Goal: Communication & Community: Answer question/provide support

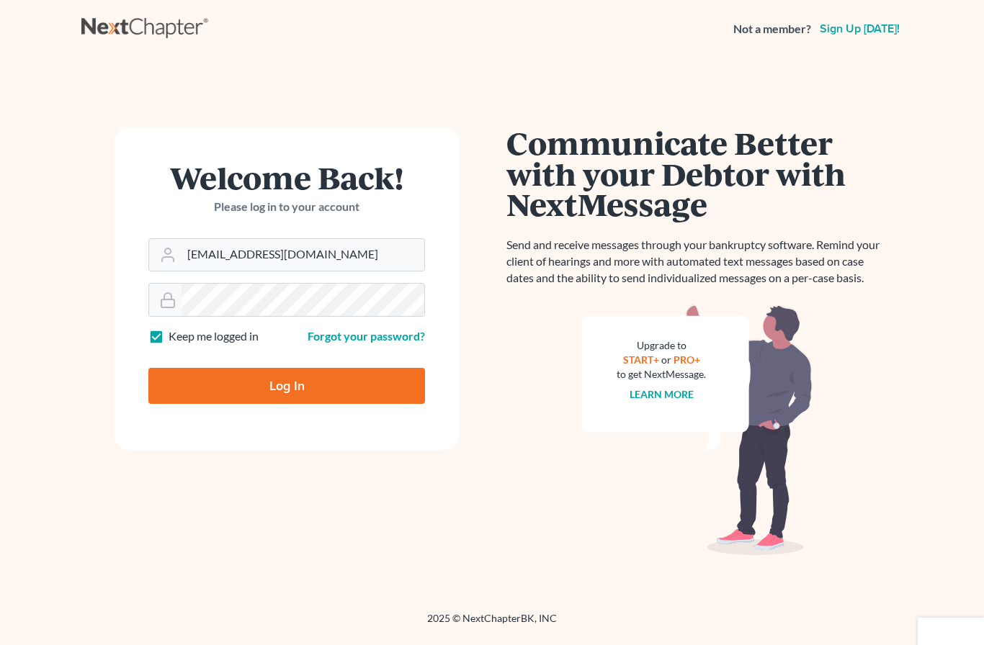
type input "[EMAIL_ADDRESS][DOMAIN_NAME]"
click at [287, 385] on input "Log In" at bounding box center [286, 386] width 277 height 36
type input "Thinking..."
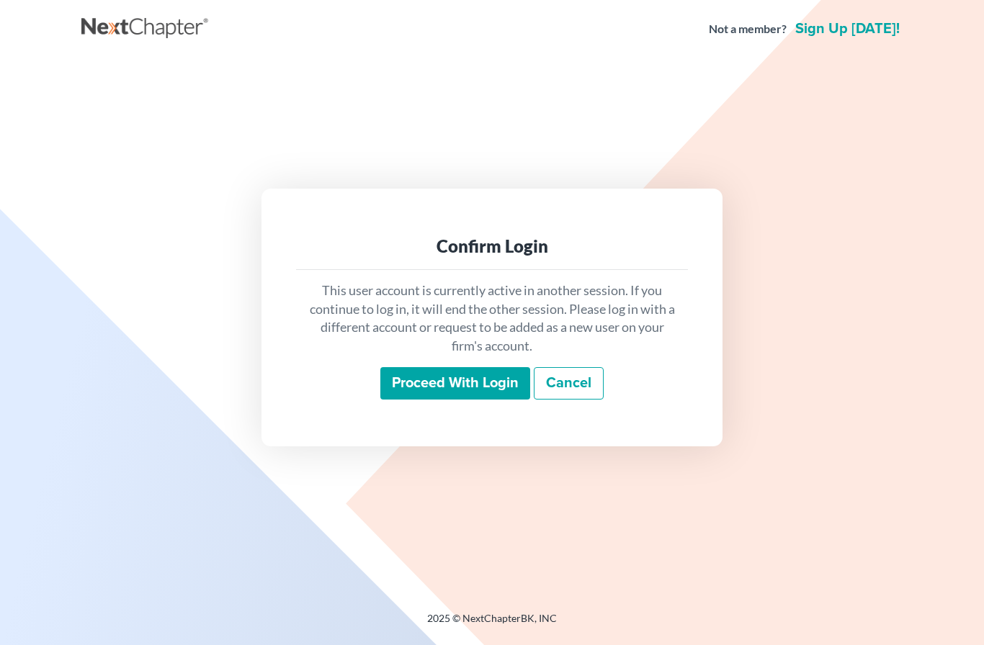
click at [444, 400] on input "Proceed with login" at bounding box center [455, 383] width 150 height 33
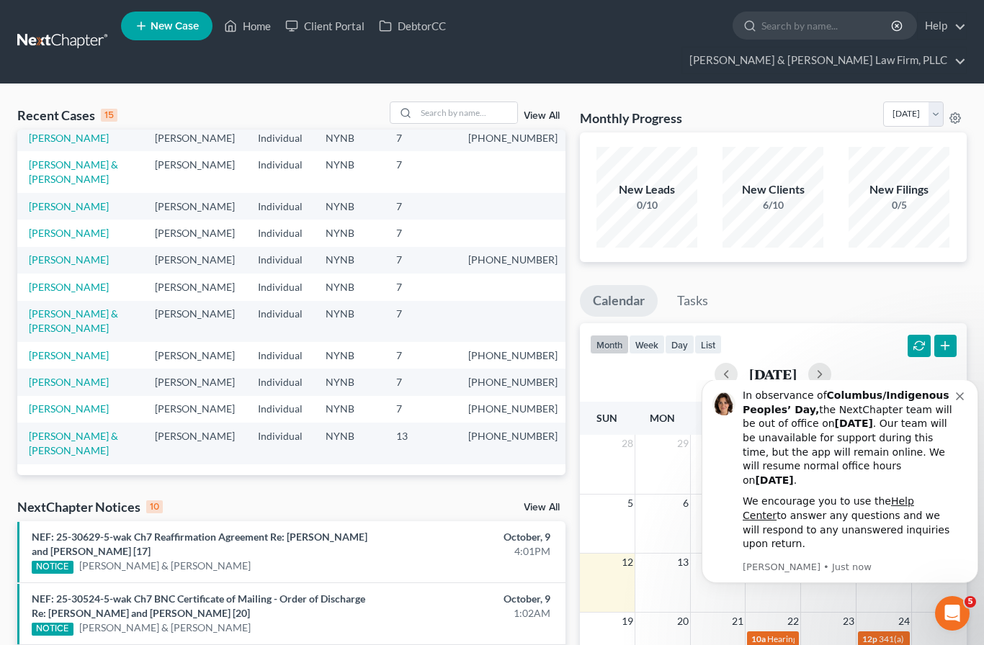
scroll to position [207, 0]
click at [463, 102] on input "search" at bounding box center [466, 112] width 101 height 21
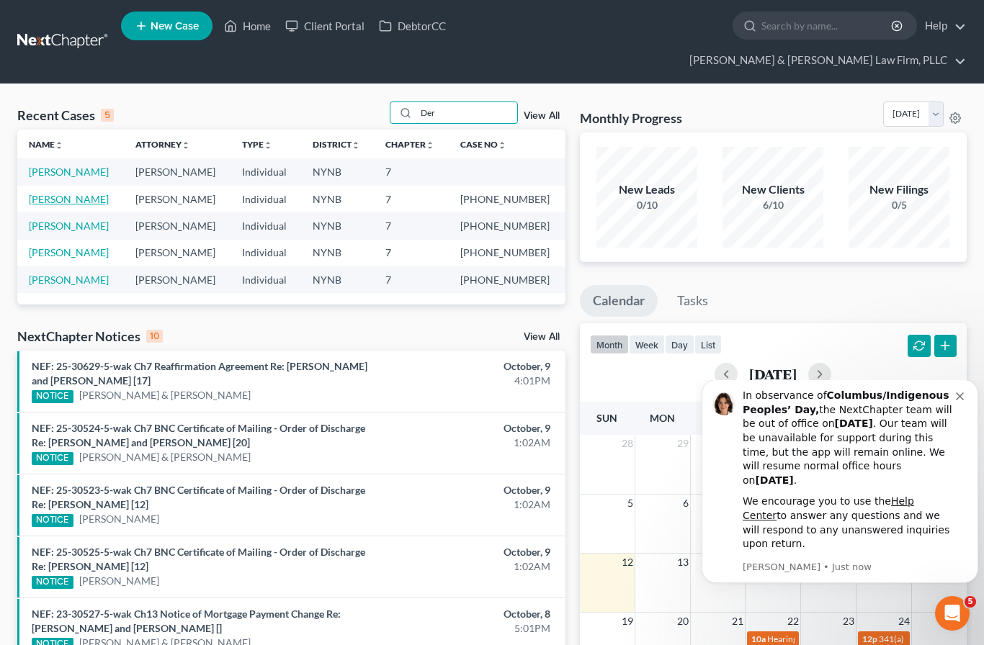
type input "Der"
click at [64, 193] on link "[PERSON_NAME]" at bounding box center [69, 199] width 80 height 12
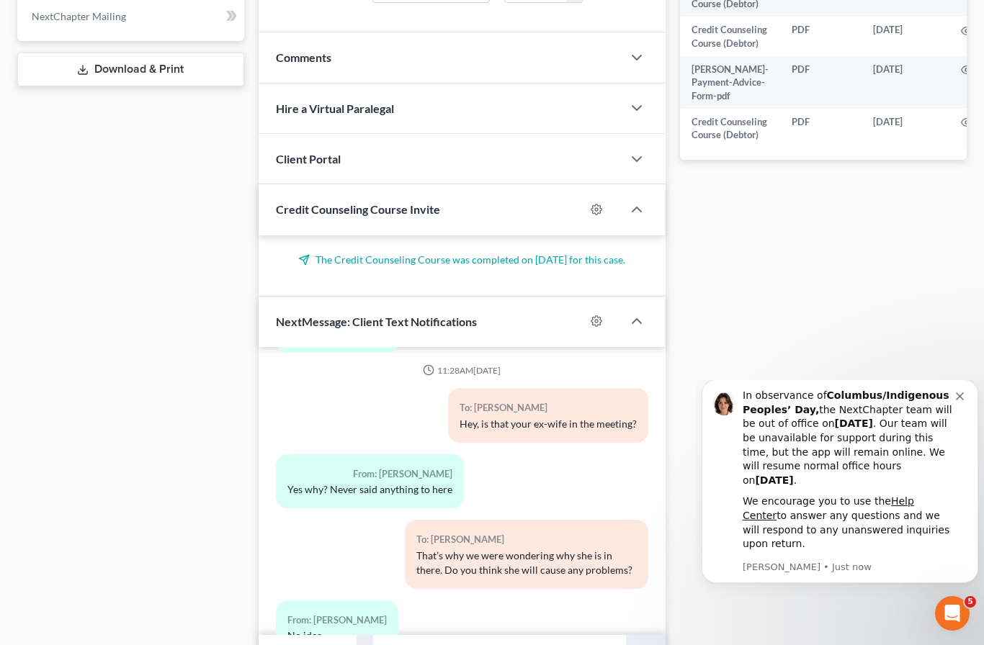
scroll to position [638, 0]
click at [437, 635] on input "text" at bounding box center [500, 652] width 252 height 35
type input "Good morning. Yes, we do handle personal injury. Were you in an accident?"
click at [645, 636] on button "submit" at bounding box center [646, 653] width 40 height 34
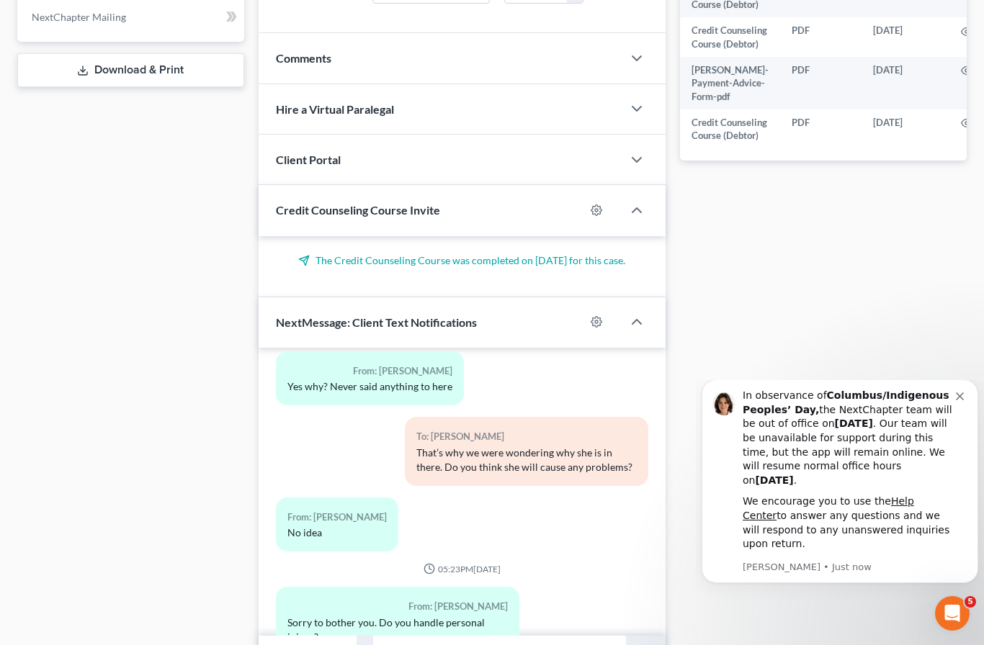
click at [962, 400] on icon "Dismiss notification" at bounding box center [960, 397] width 8 height 8
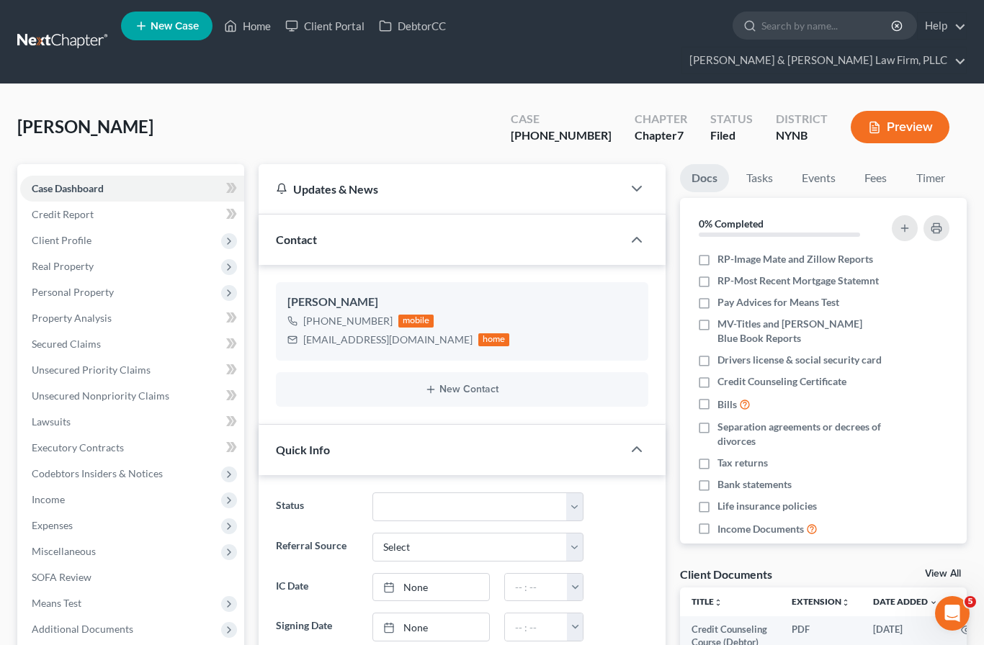
scroll to position [10242, 0]
click at [246, 30] on link "Home" at bounding box center [247, 26] width 61 height 26
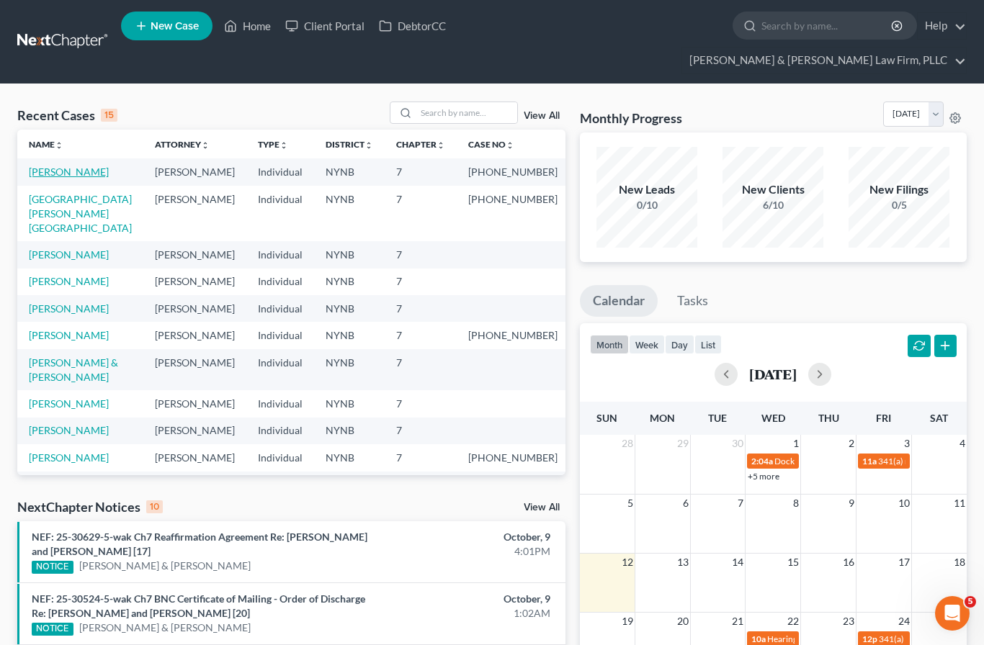
click at [66, 166] on link "[PERSON_NAME]" at bounding box center [69, 172] width 80 height 12
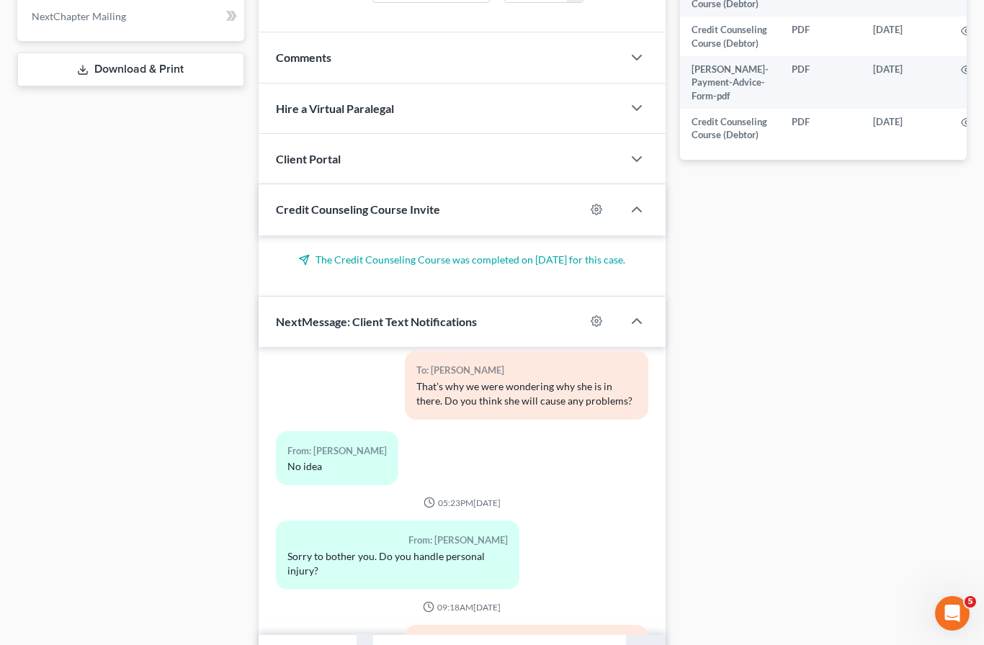
scroll to position [638, 0]
click at [457, 635] on input "text" at bounding box center [500, 652] width 252 height 35
type input "I will let Attorney [PERSON_NAME] know when he is in the office [DATE] and I’m …"
click at [636, 636] on button "submit" at bounding box center [646, 653] width 40 height 34
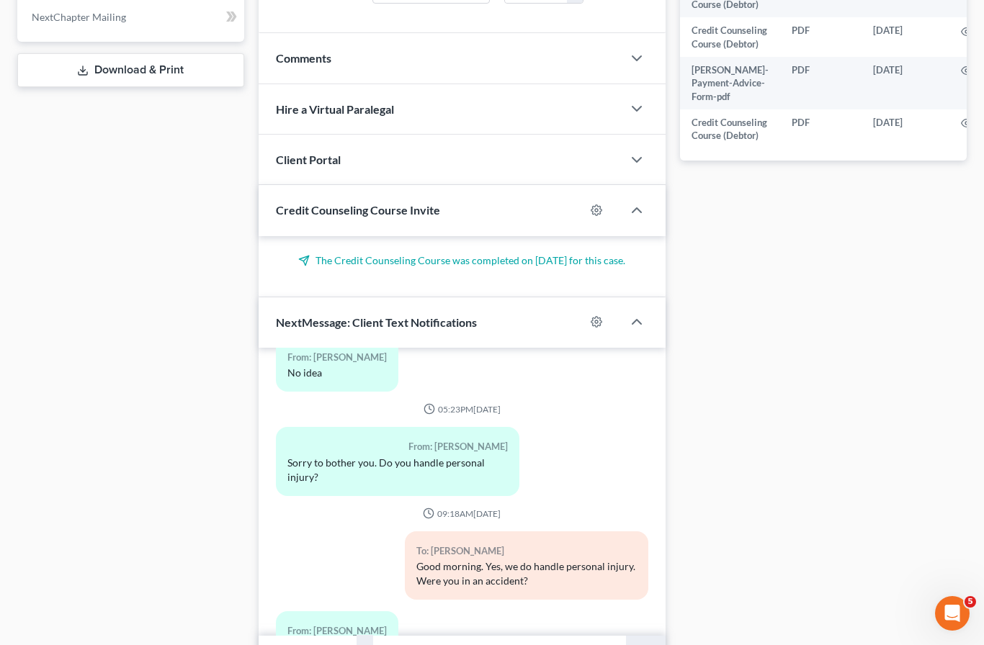
click at [450, 635] on input "text" at bounding box center [500, 652] width 252 height 35
